Goal: Task Accomplishment & Management: Complete application form

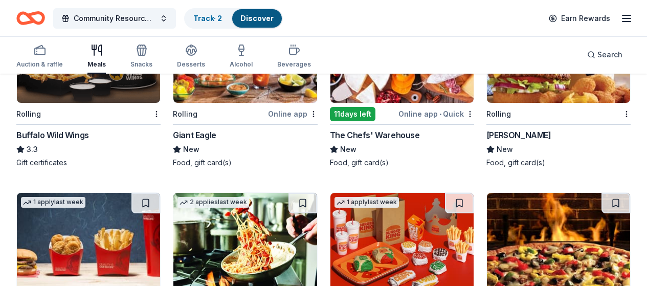
scroll to position [1136, 0]
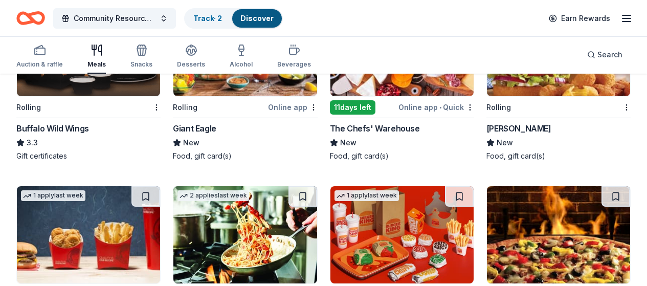
click at [424, 57] on div "Auction & raffle Meals Snacks Desserts Alcohol Beverages Search" at bounding box center [323, 55] width 614 height 38
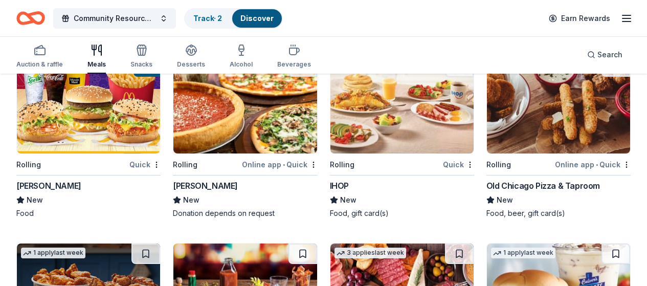
scroll to position [872, 0]
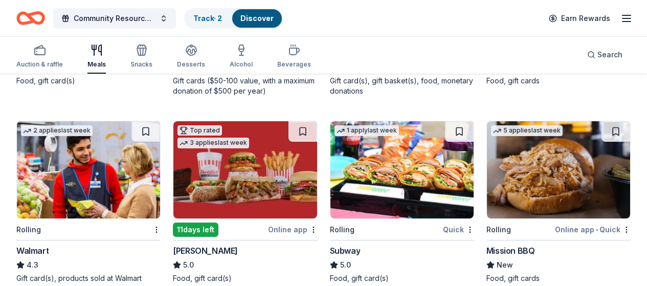
scroll to position [475, 0]
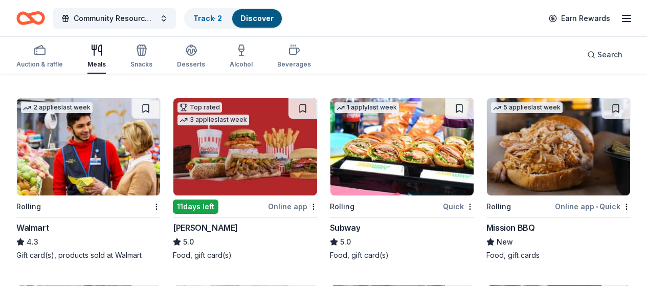
click at [330, 149] on img at bounding box center [401, 146] width 143 height 97
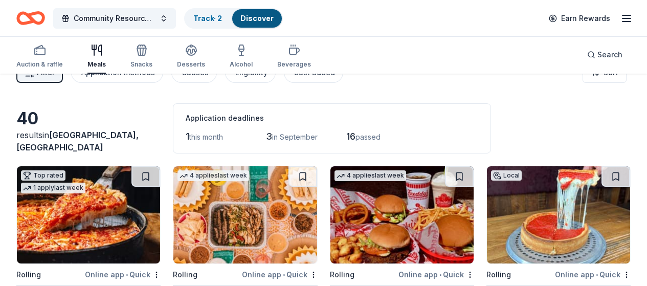
scroll to position [0, 0]
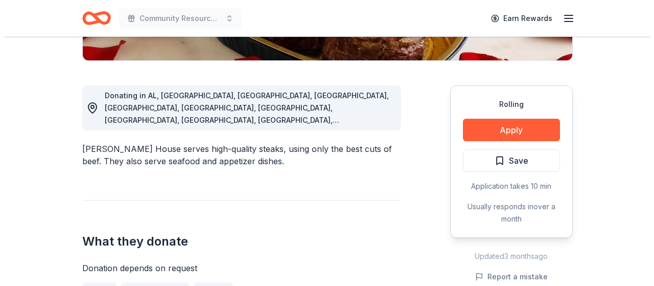
scroll to position [253, 0]
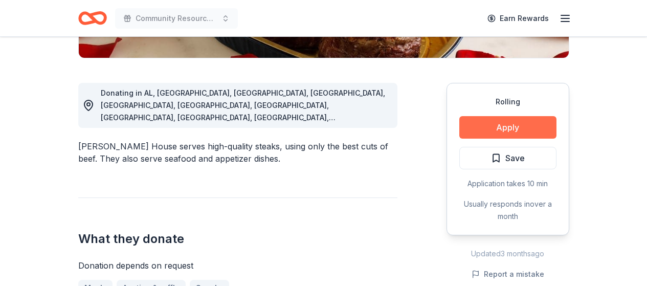
click at [510, 127] on button "Apply" at bounding box center [507, 127] width 97 height 22
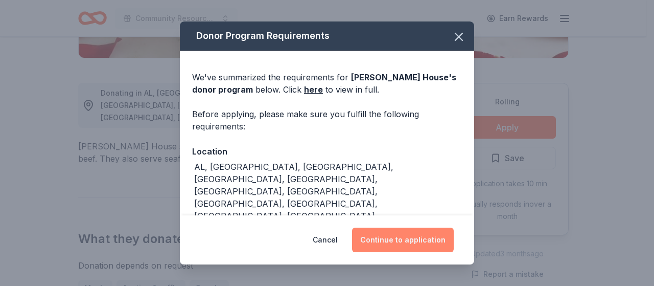
click at [410, 237] on button "Continue to application" at bounding box center [403, 240] width 102 height 25
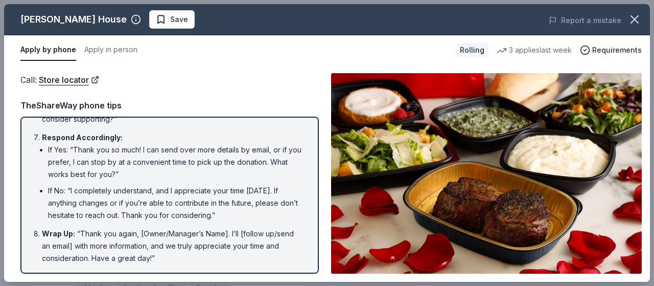
scroll to position [247, 0]
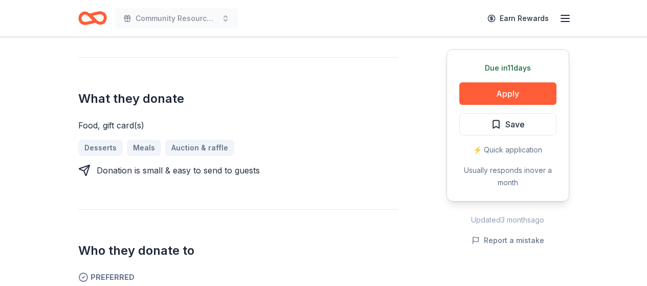
scroll to position [381, 0]
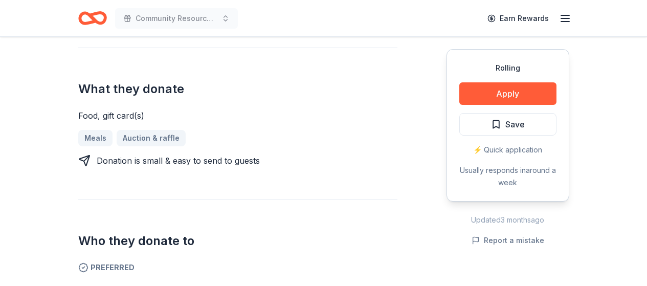
scroll to position [369, 0]
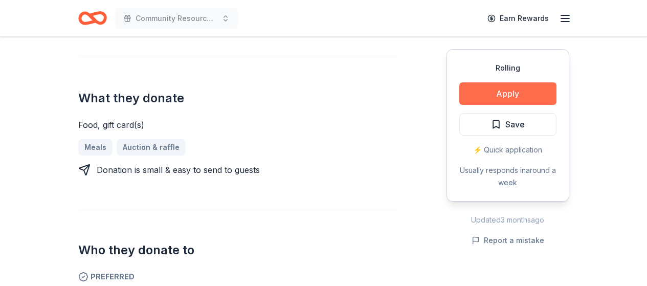
click at [530, 94] on button "Apply" at bounding box center [507, 93] width 97 height 22
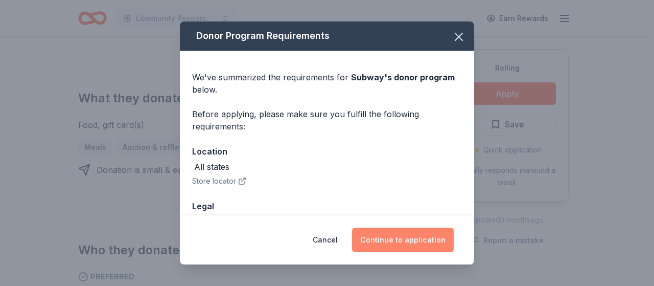
click at [428, 236] on button "Continue to application" at bounding box center [403, 240] width 102 height 25
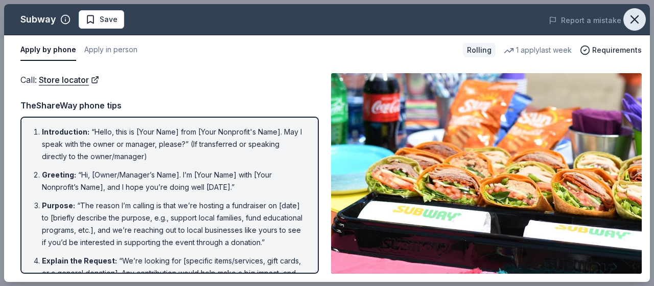
click at [639, 17] on icon "button" at bounding box center [635, 19] width 14 height 14
